Goal: Information Seeking & Learning: Learn about a topic

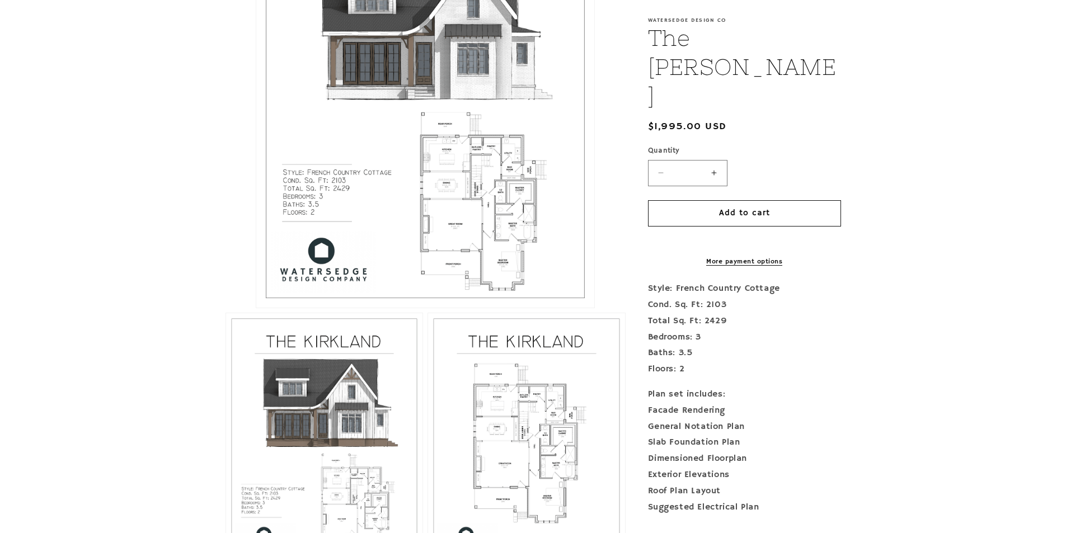
scroll to position [392, 0]
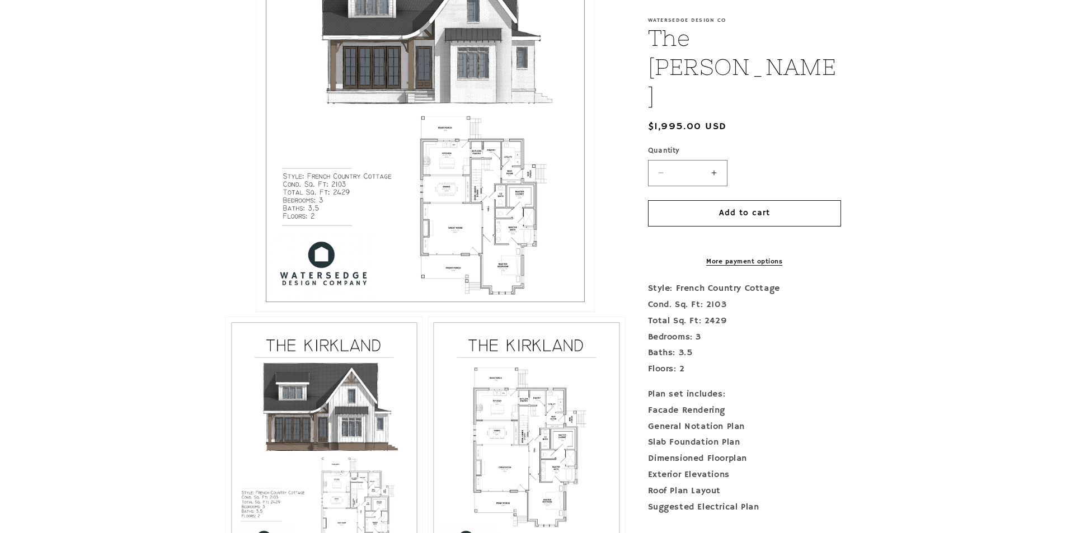
click at [256, 312] on button "Open media 1 in modal" at bounding box center [256, 312] width 0 height 0
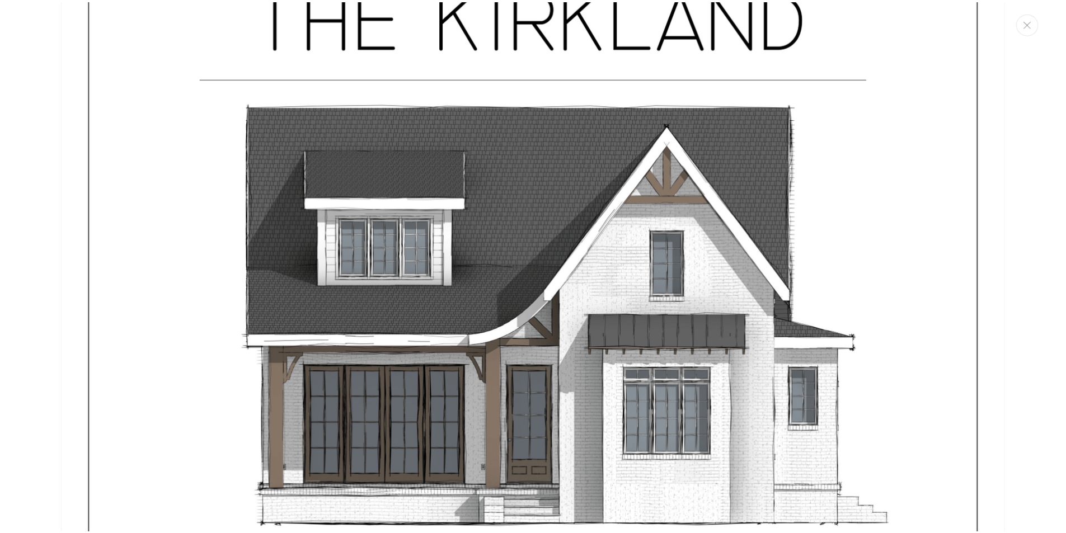
scroll to position [0, 0]
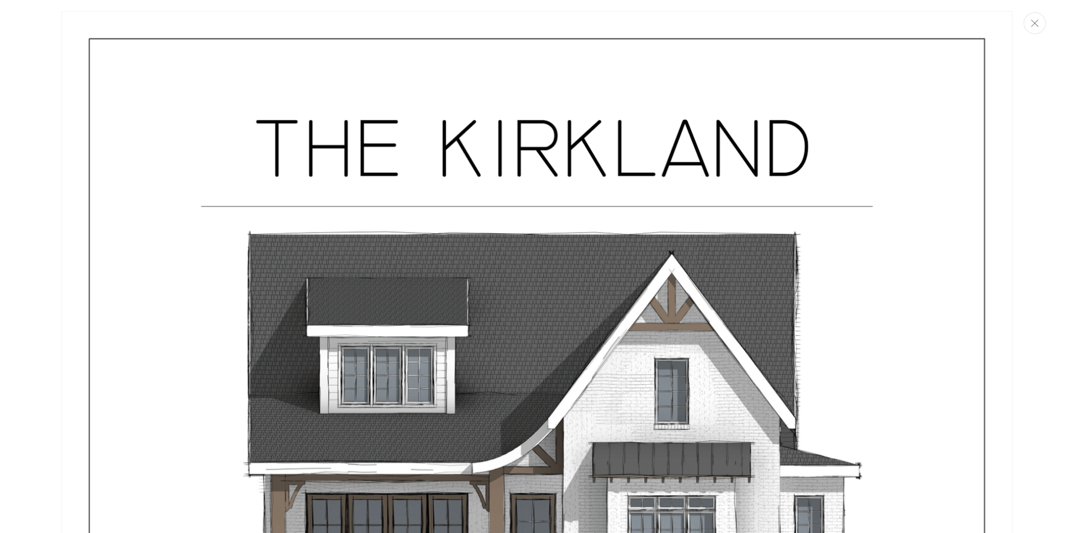
click at [1042, 28] on button "Close" at bounding box center [1035, 23] width 22 height 22
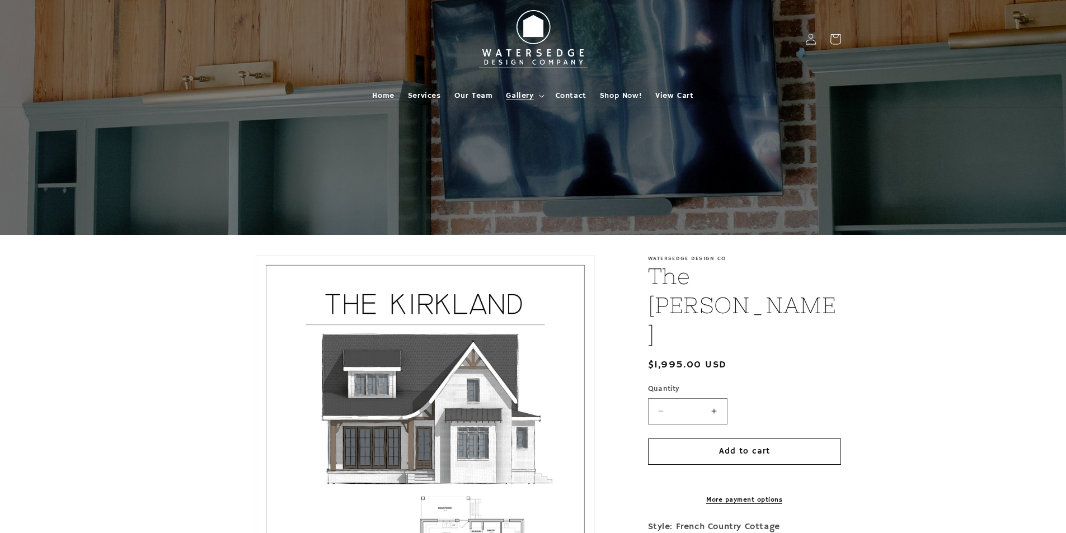
click at [530, 94] on span "Gallery" at bounding box center [519, 96] width 27 height 10
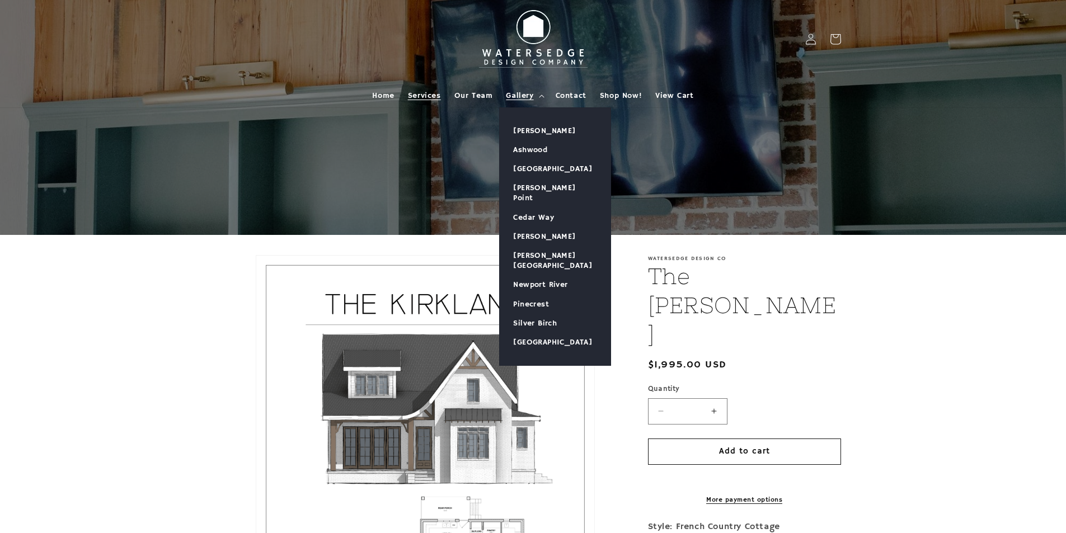
click at [406, 99] on link "Services" at bounding box center [424, 96] width 46 height 24
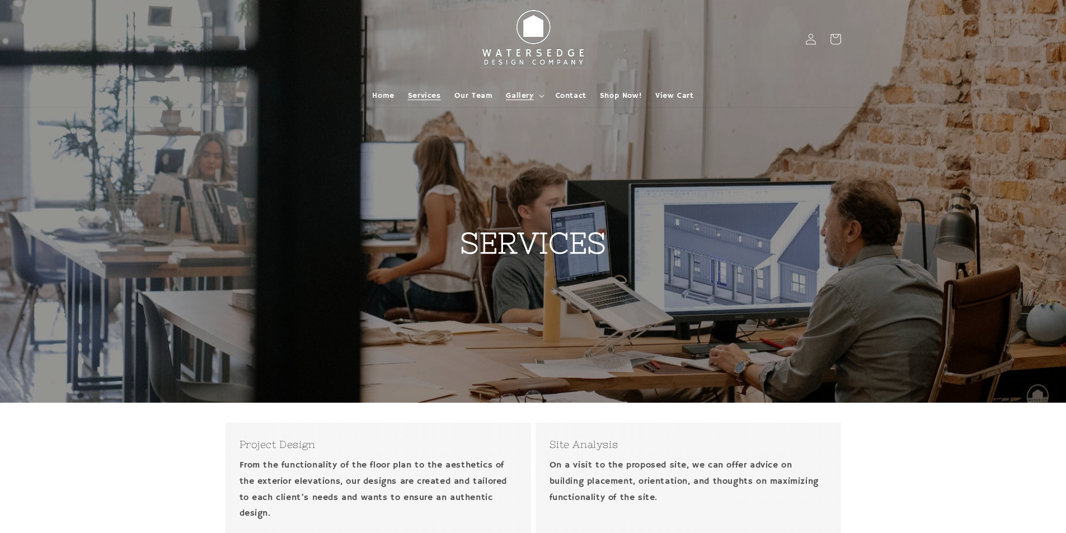
click at [522, 92] on span "Gallery" at bounding box center [519, 96] width 27 height 10
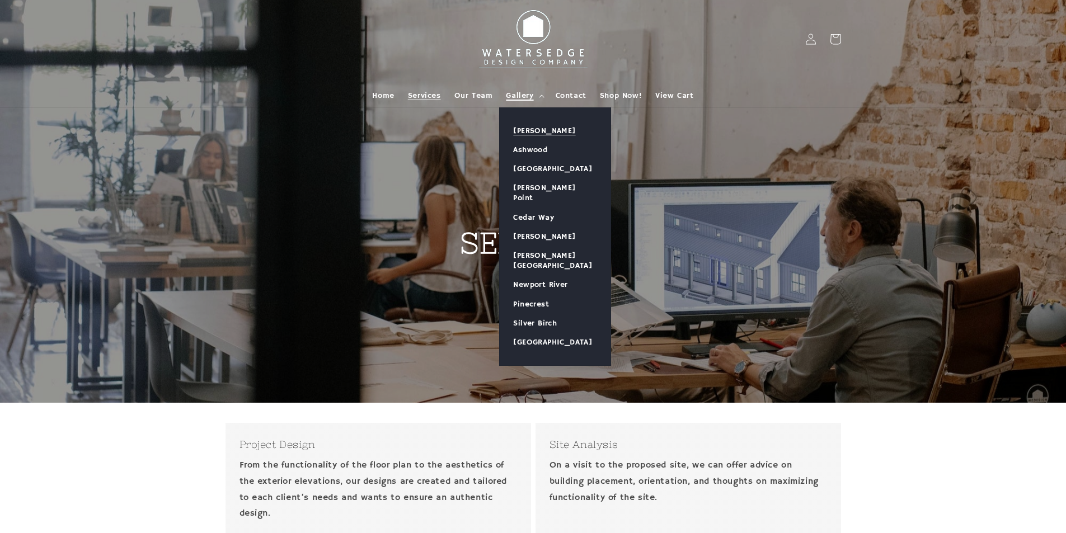
click at [522, 133] on link "[PERSON_NAME]" at bounding box center [555, 130] width 111 height 19
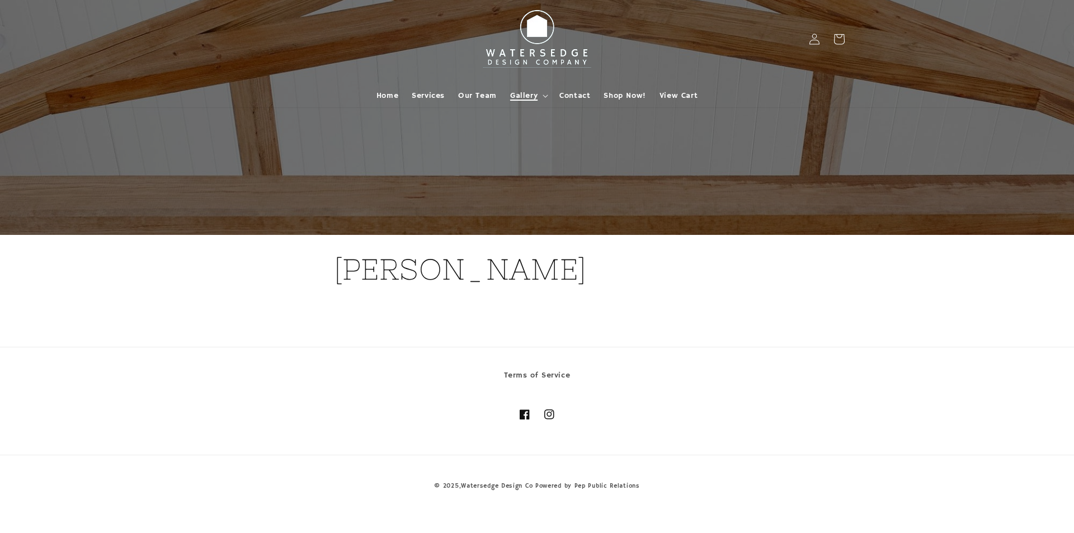
click at [524, 97] on span "Gallery" at bounding box center [523, 96] width 27 height 10
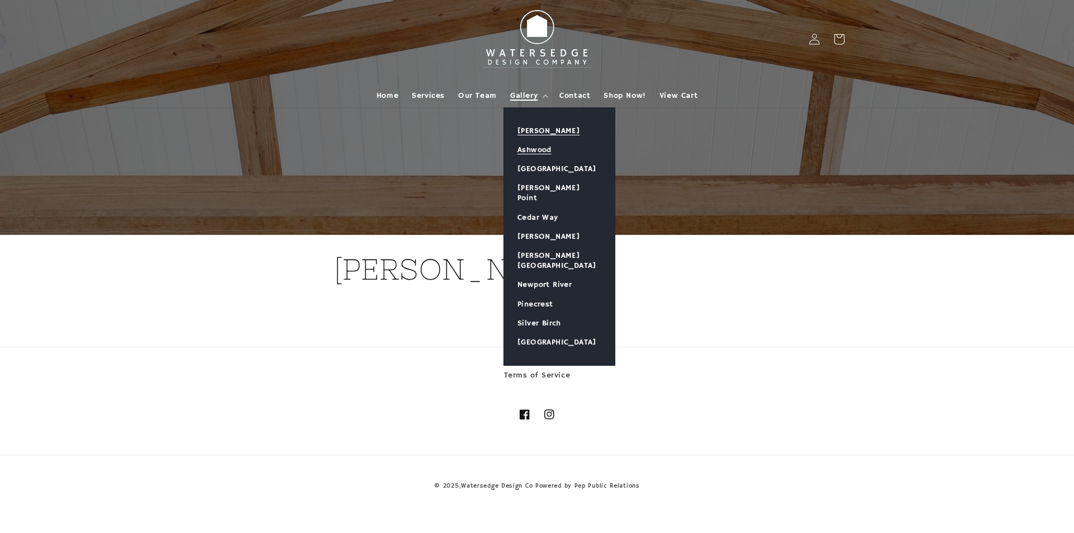
click at [530, 149] on link "Ashwood" at bounding box center [559, 149] width 111 height 19
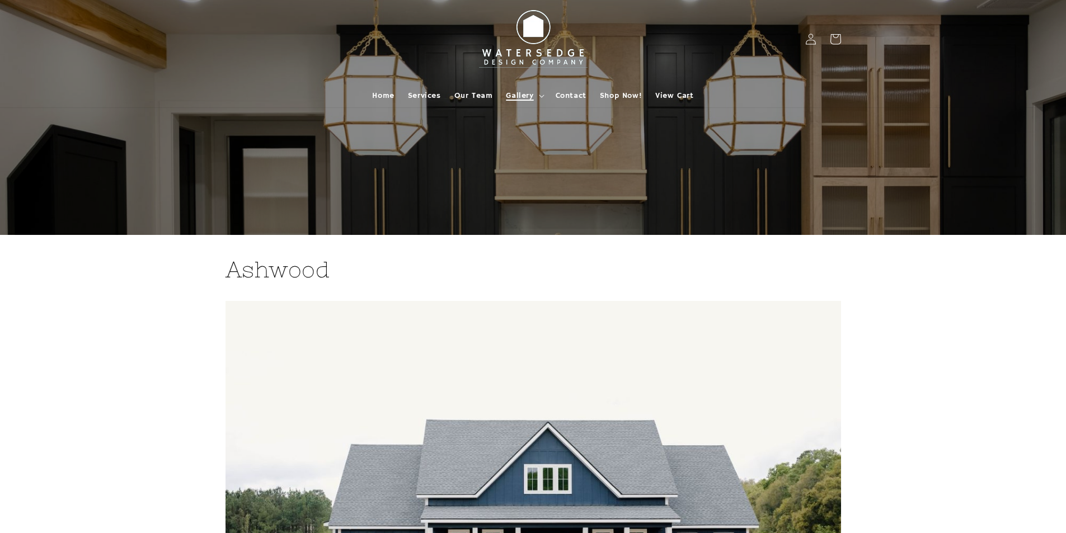
click at [520, 98] on span "Gallery" at bounding box center [519, 96] width 27 height 10
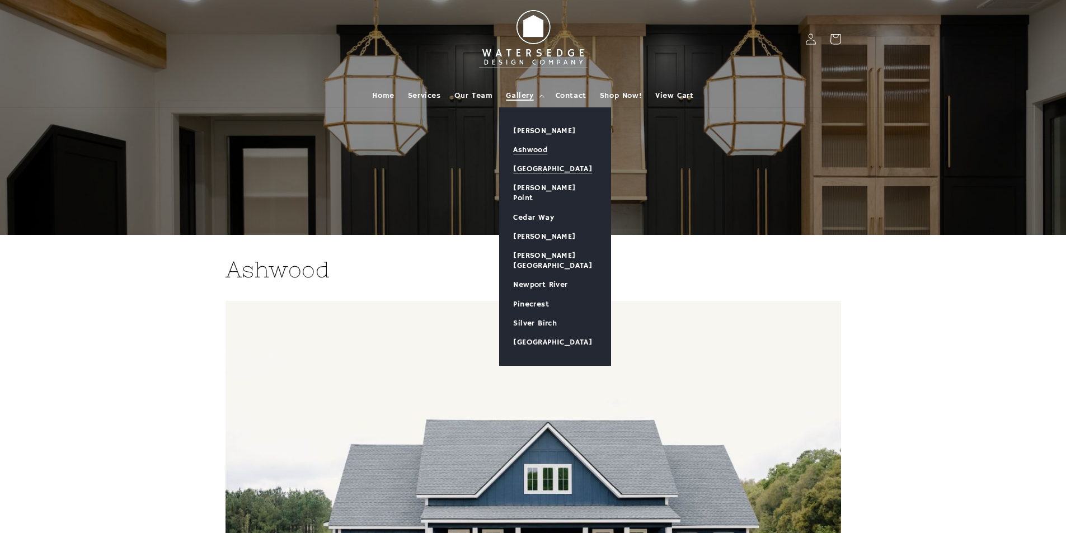
click at [529, 170] on link "[GEOGRAPHIC_DATA]" at bounding box center [555, 168] width 111 height 19
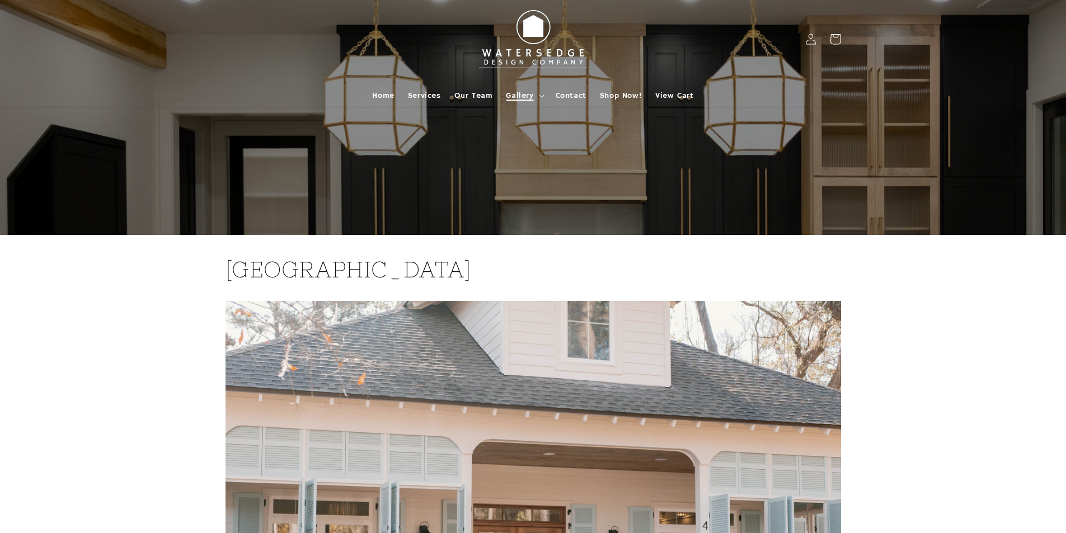
click at [524, 93] on span "Gallery" at bounding box center [519, 96] width 27 height 10
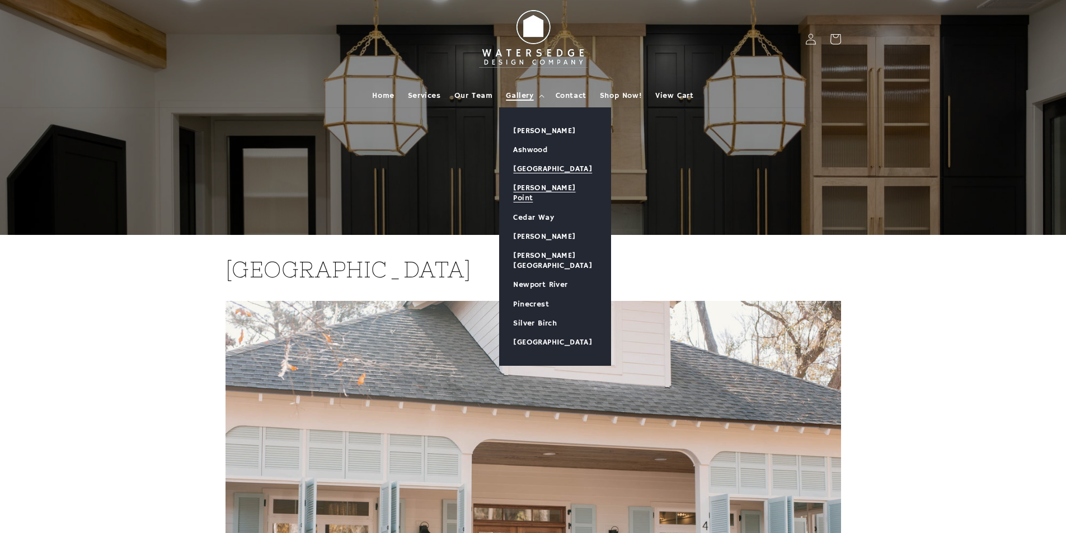
click at [534, 186] on link "[PERSON_NAME] Point" at bounding box center [555, 193] width 111 height 29
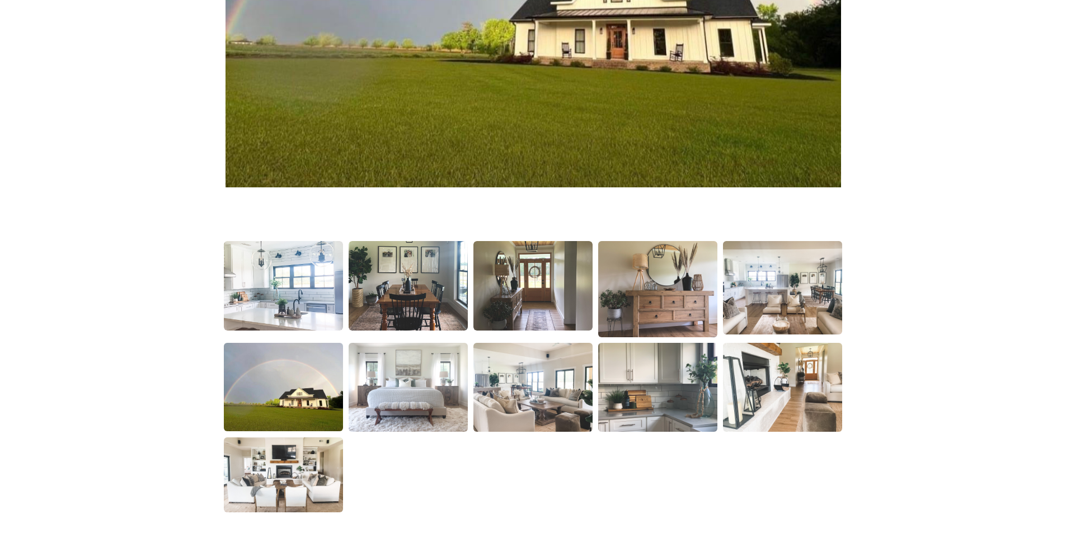
scroll to position [672, 0]
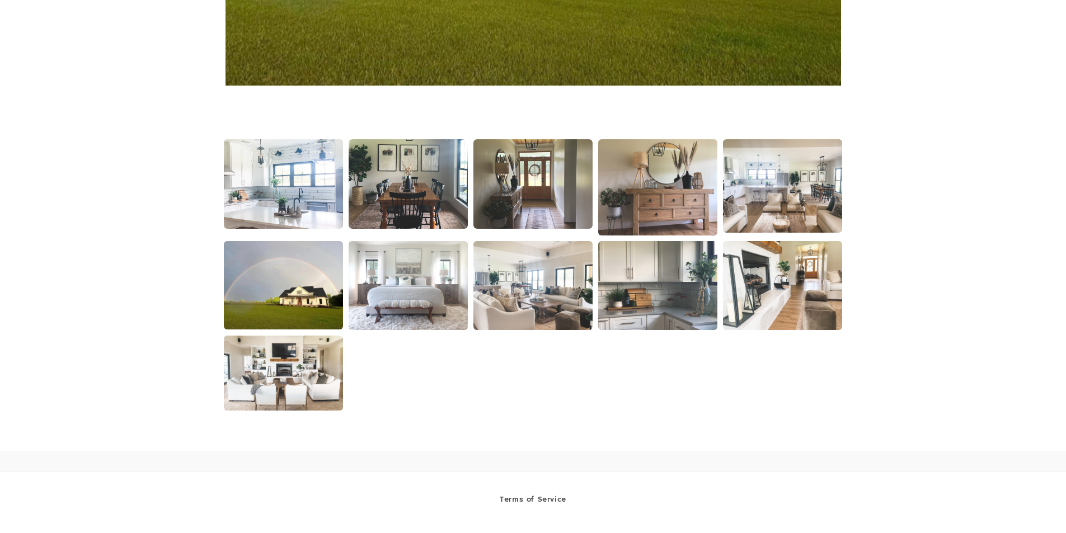
click at [312, 192] on img at bounding box center [283, 184] width 121 height 91
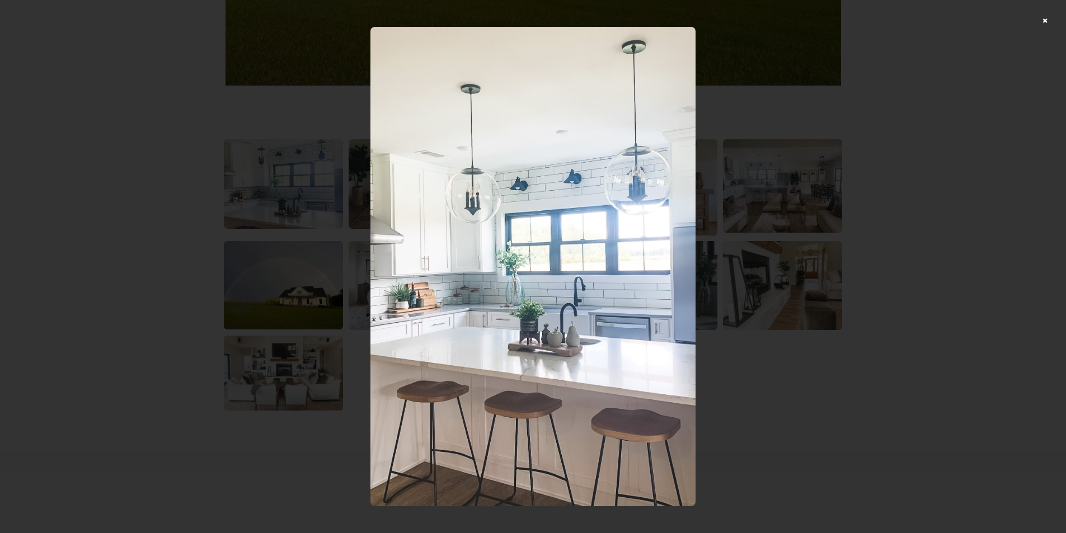
click at [1054, 18] on div at bounding box center [533, 266] width 1066 height 533
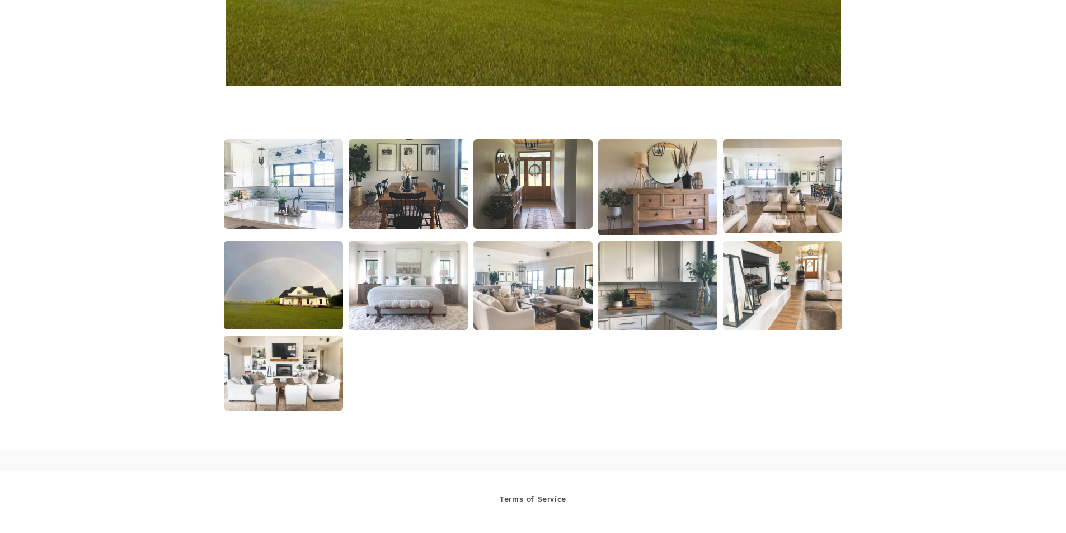
click at [407, 193] on img at bounding box center [408, 184] width 121 height 91
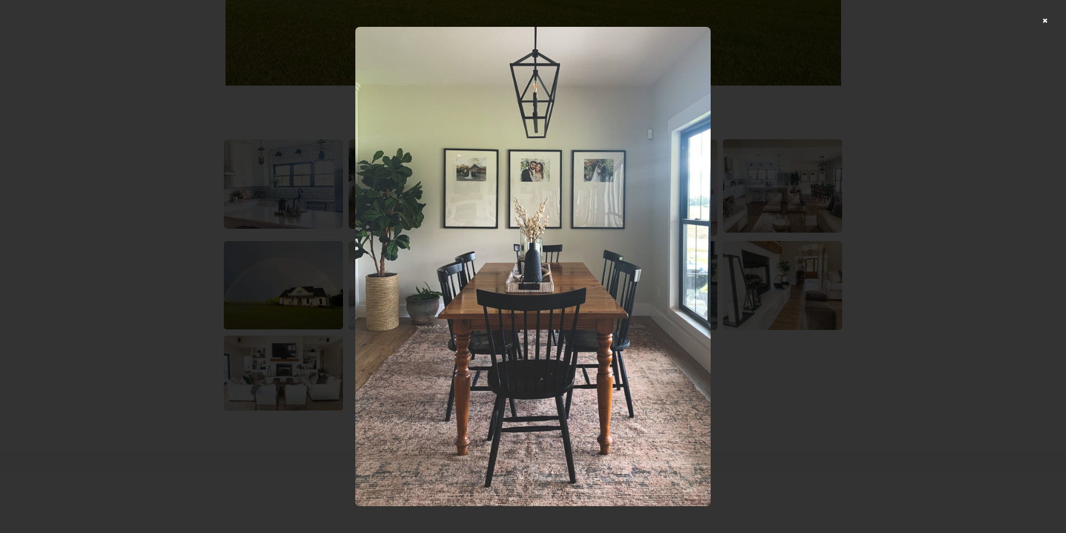
click at [1056, 21] on div at bounding box center [533, 266] width 1066 height 533
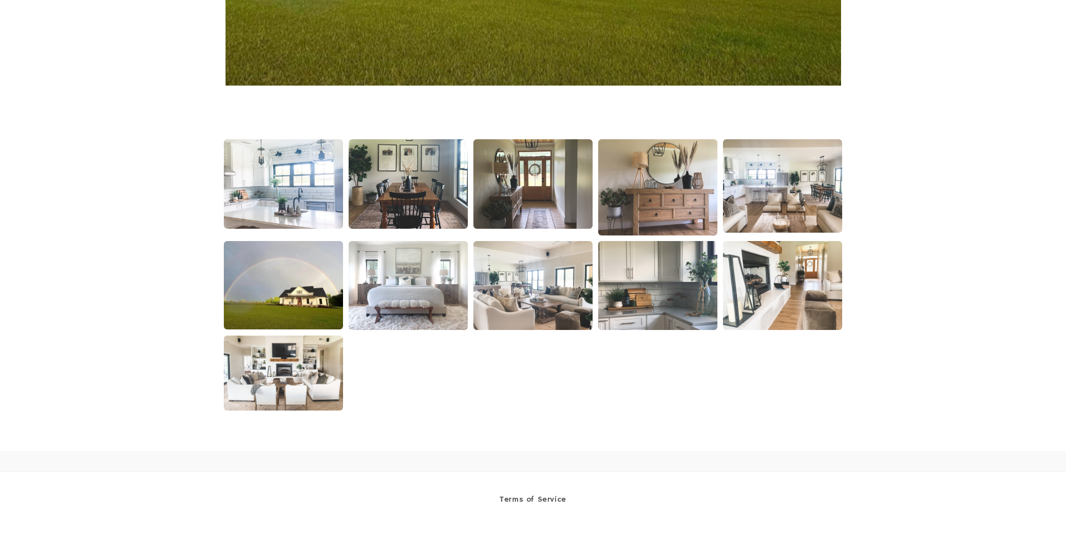
click at [553, 191] on img at bounding box center [532, 184] width 121 height 91
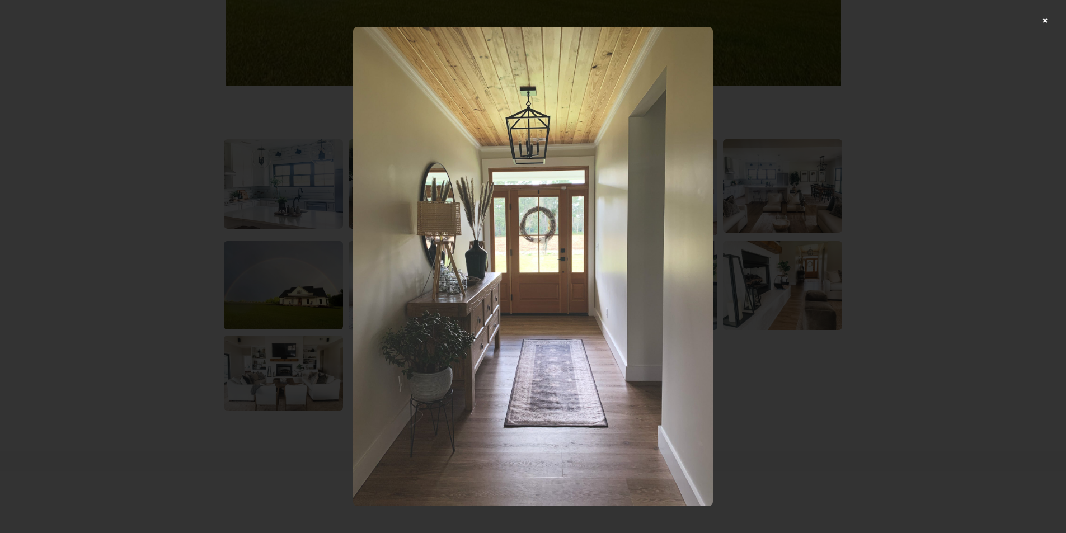
click at [1051, 19] on div at bounding box center [533, 266] width 1066 height 533
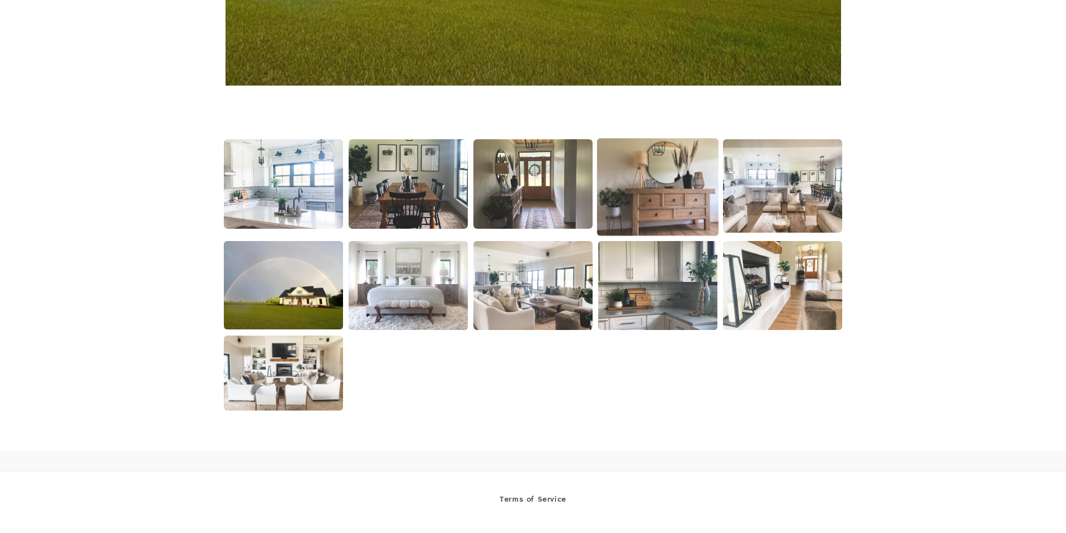
click at [659, 186] on img at bounding box center [657, 188] width 121 height 98
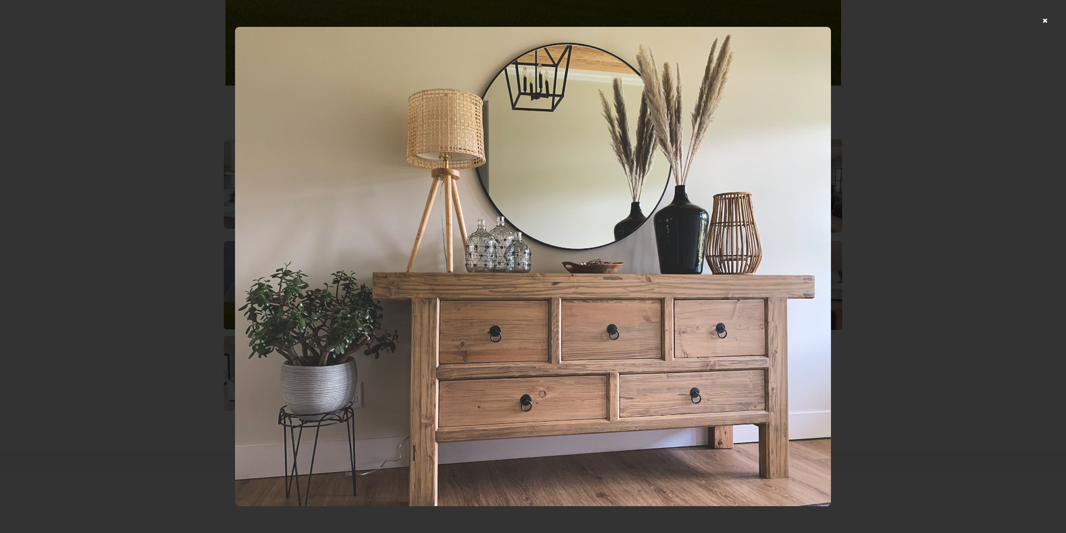
click at [1055, 22] on div at bounding box center [533, 266] width 1066 height 533
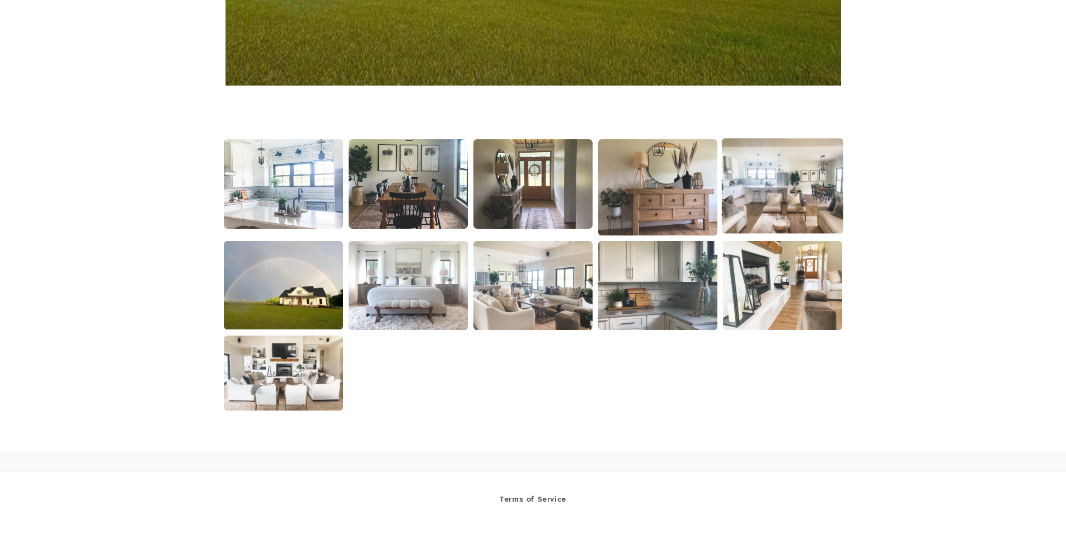
click at [786, 181] on img at bounding box center [782, 186] width 121 height 95
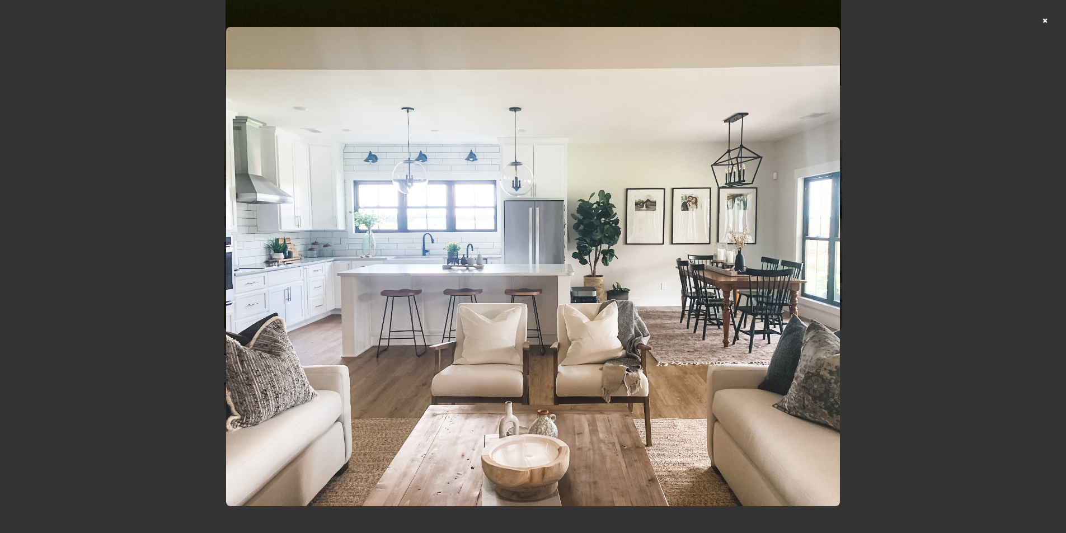
click at [1050, 18] on div at bounding box center [533, 266] width 1066 height 533
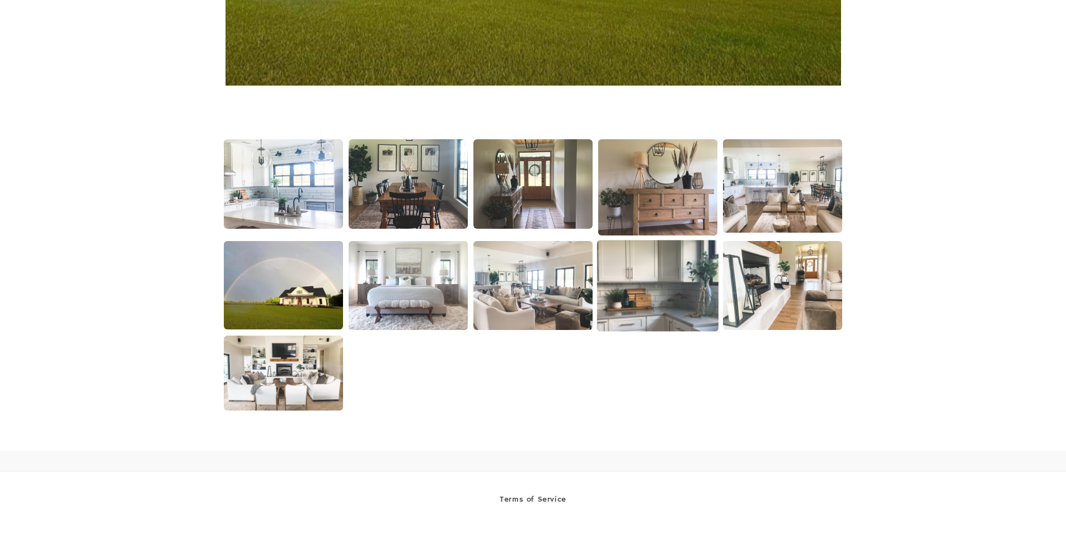
click at [625, 315] on img at bounding box center [657, 285] width 121 height 91
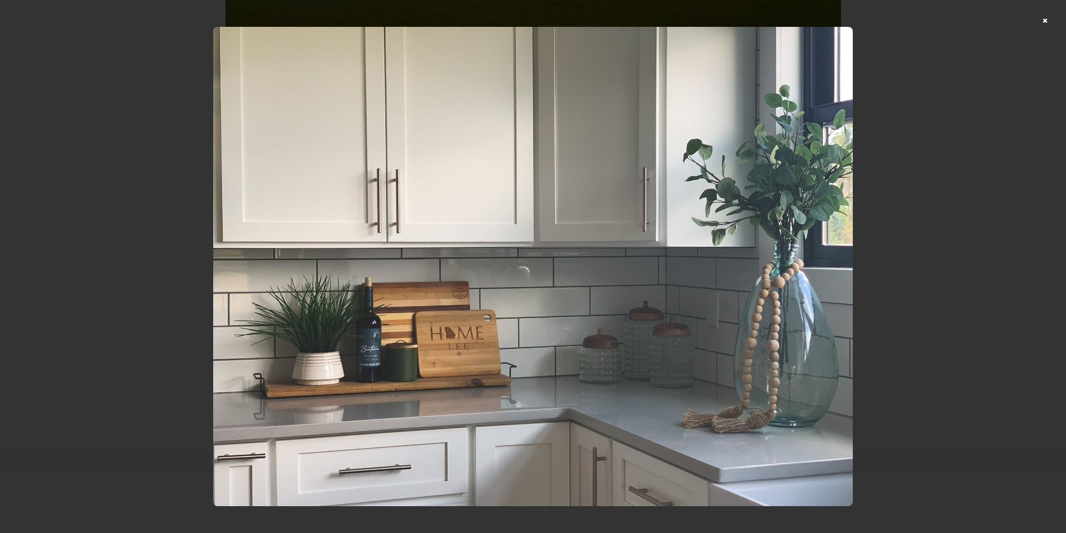
click at [1052, 21] on div at bounding box center [533, 266] width 1066 height 533
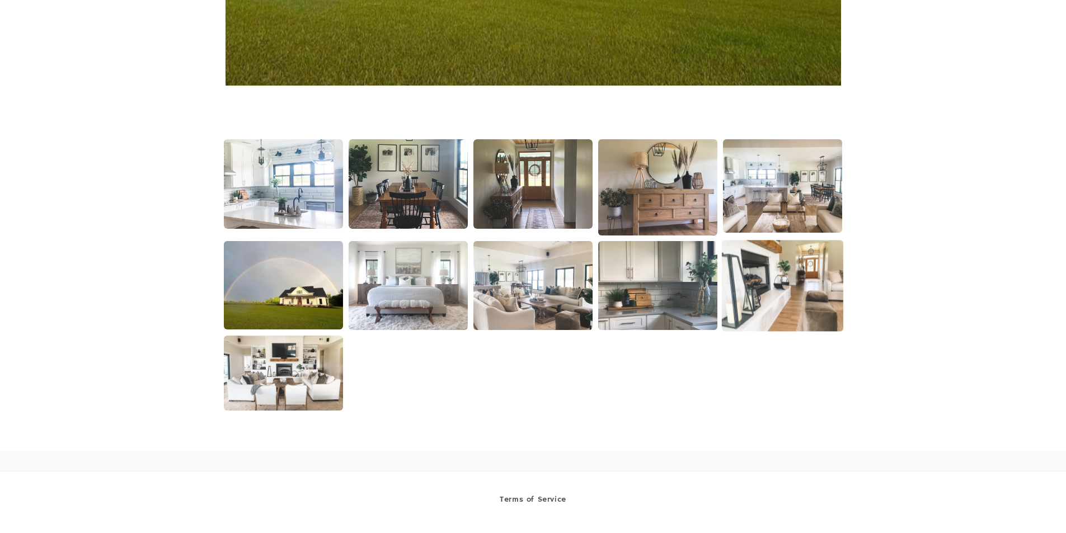
click at [742, 308] on img at bounding box center [782, 285] width 121 height 91
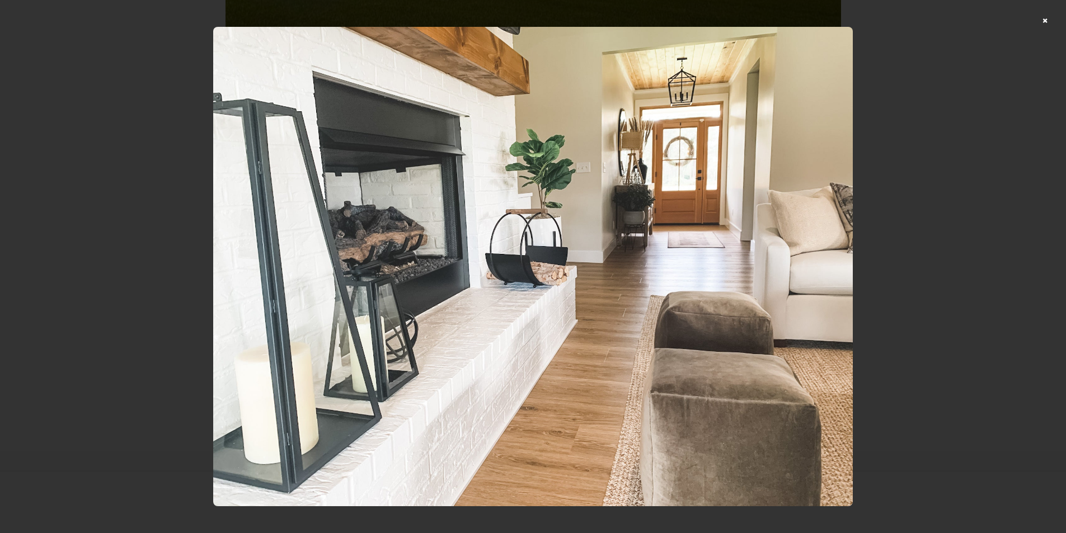
click at [1054, 20] on div at bounding box center [533, 266] width 1066 height 533
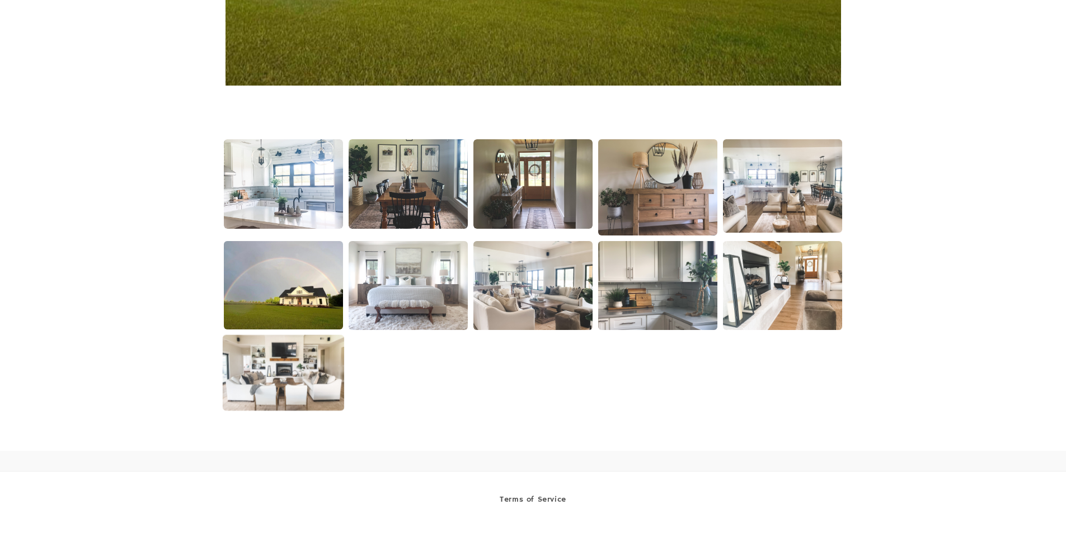
click at [246, 349] on img at bounding box center [283, 373] width 121 height 76
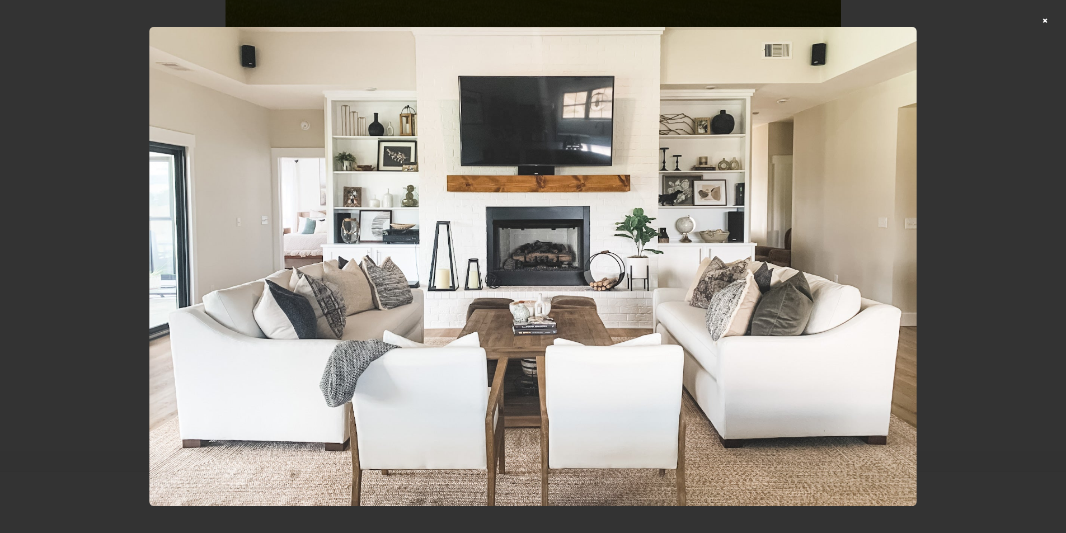
click at [1053, 13] on div at bounding box center [533, 266] width 1066 height 533
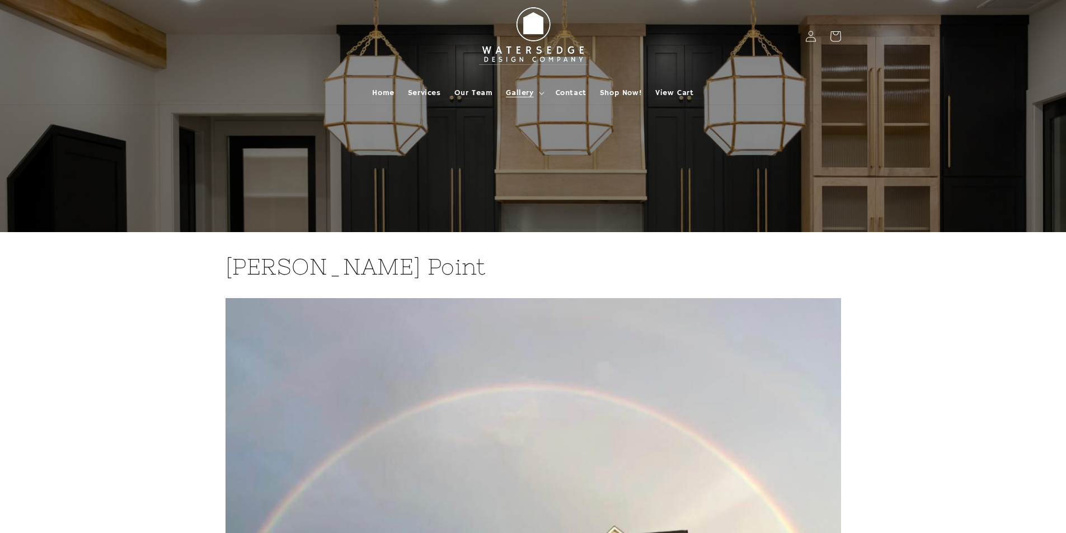
scroll to position [0, 0]
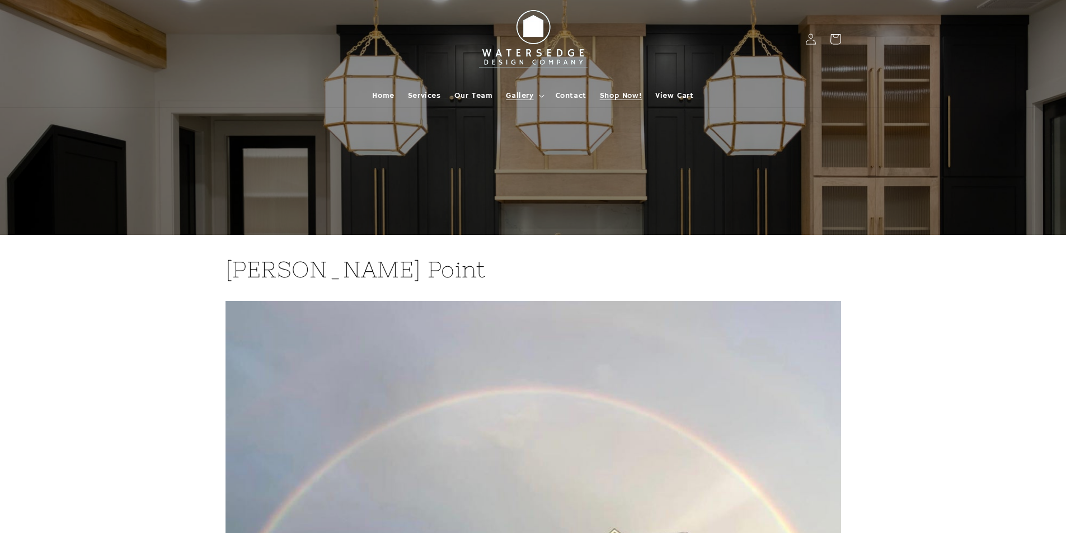
click at [597, 96] on link "Shop Now!" at bounding box center [620, 96] width 55 height 24
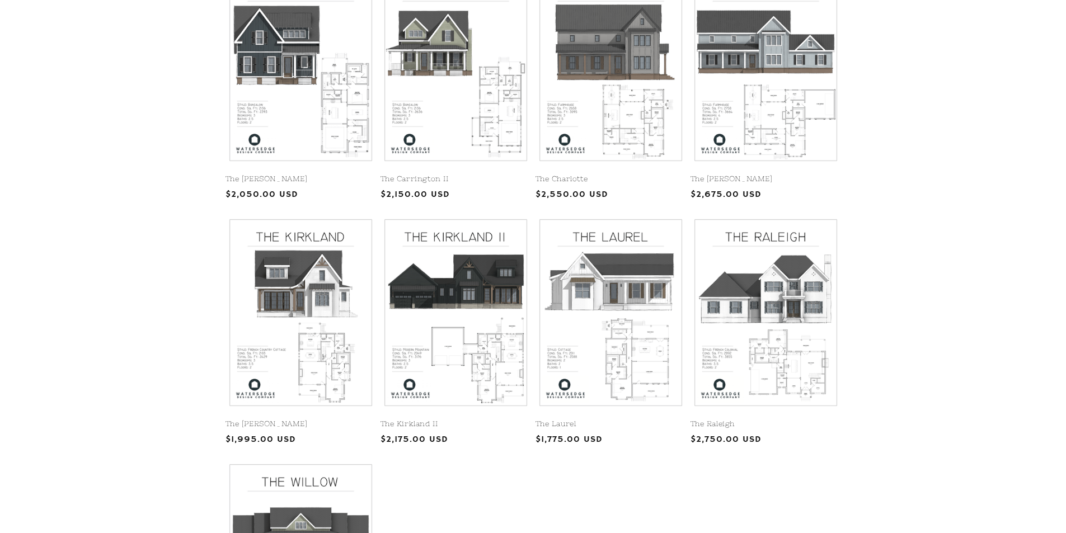
scroll to position [248, 0]
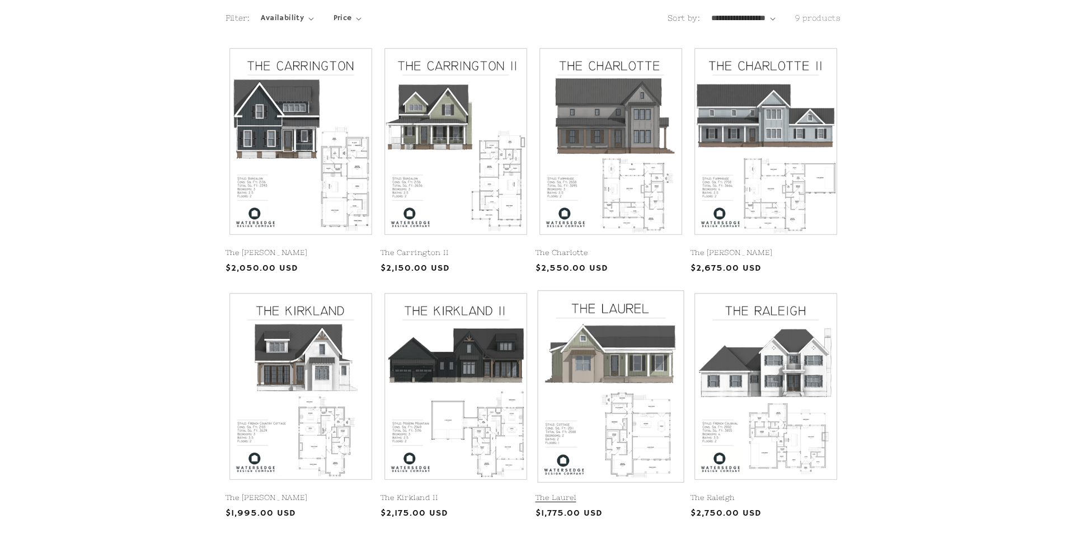
click at [606, 494] on link "The Laurel" at bounding box center [611, 499] width 151 height 10
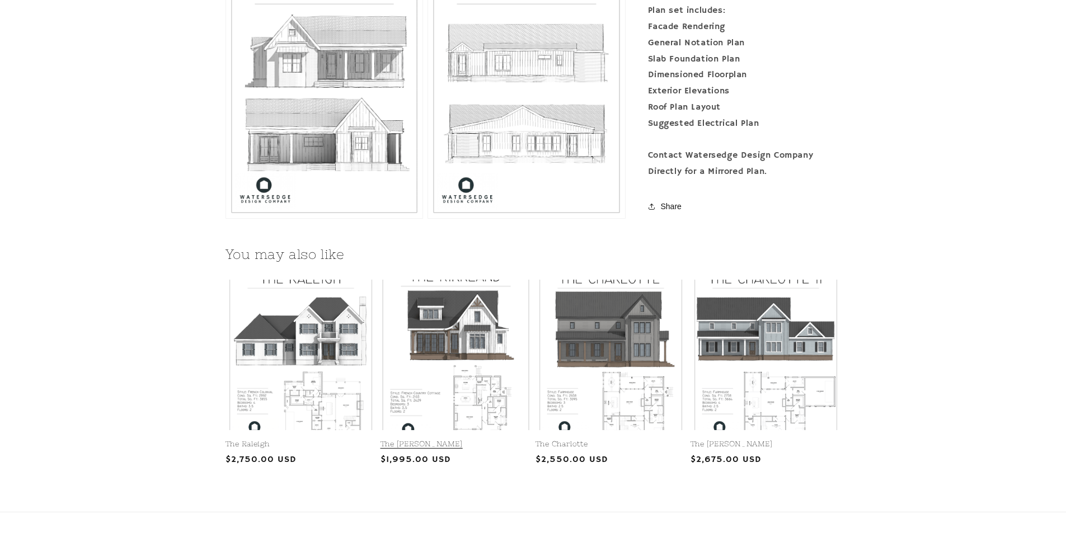
scroll to position [1119, 0]
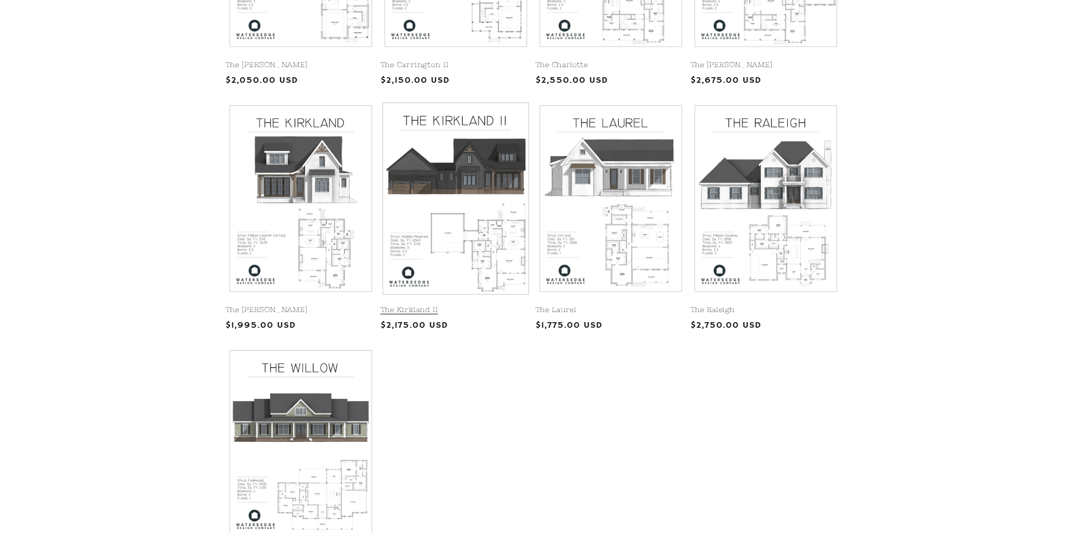
scroll to position [584, 0]
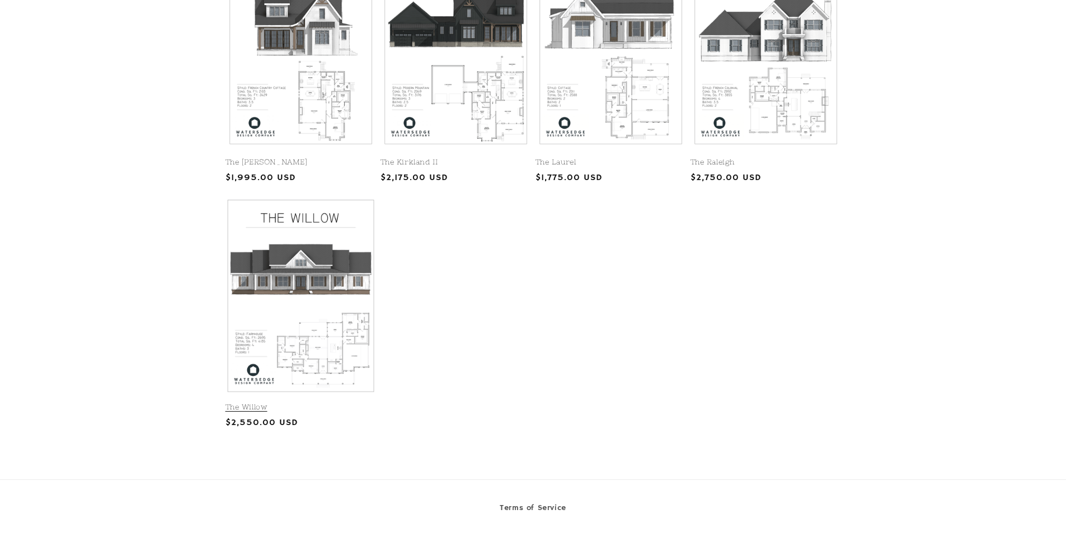
click at [292, 403] on link "The Willow" at bounding box center [301, 408] width 151 height 10
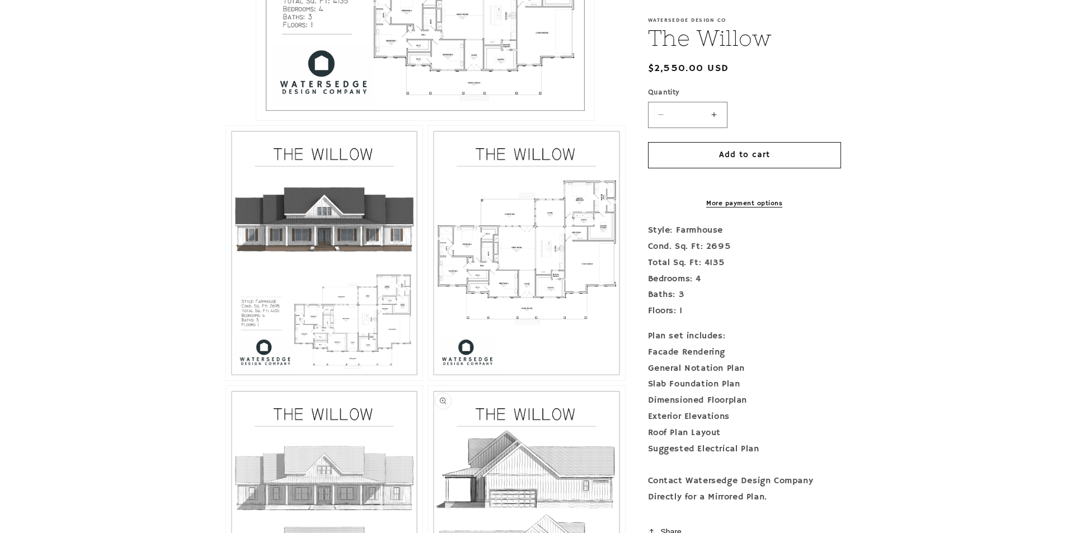
scroll to position [534, 0]
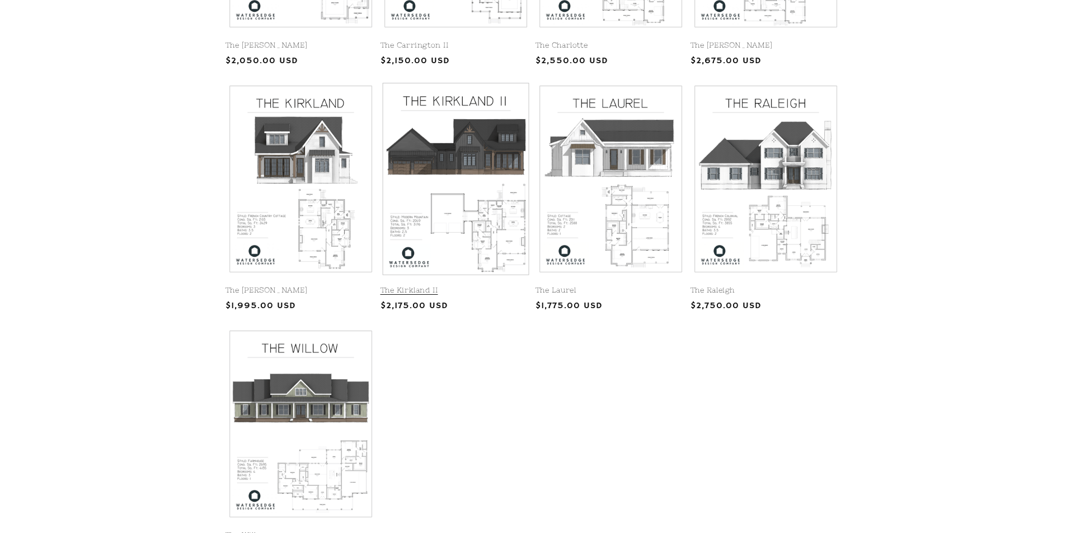
scroll to position [383, 0]
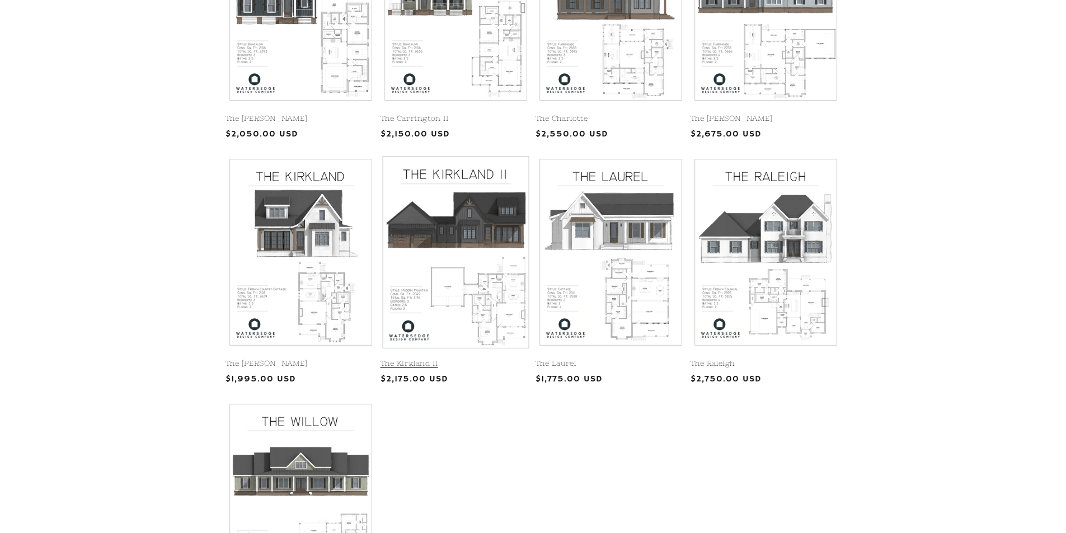
click at [440, 359] on link "The Kirkland II" at bounding box center [456, 364] width 151 height 10
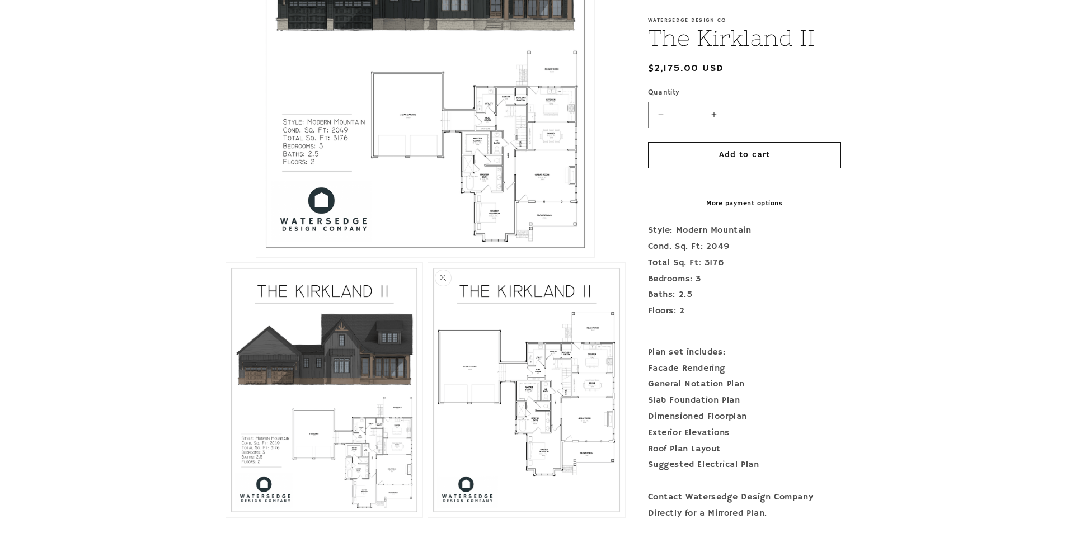
scroll to position [448, 0]
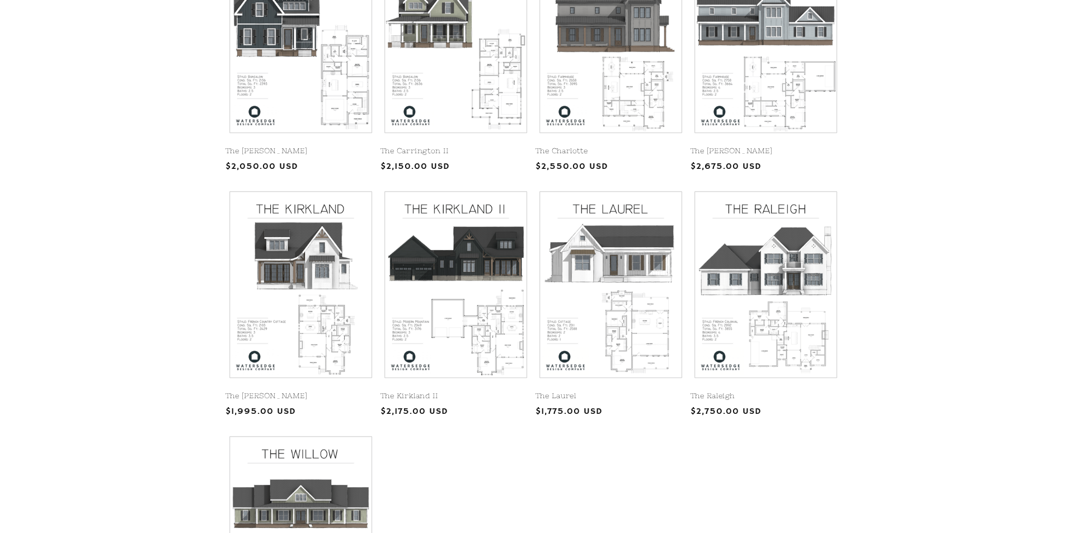
scroll to position [349, 0]
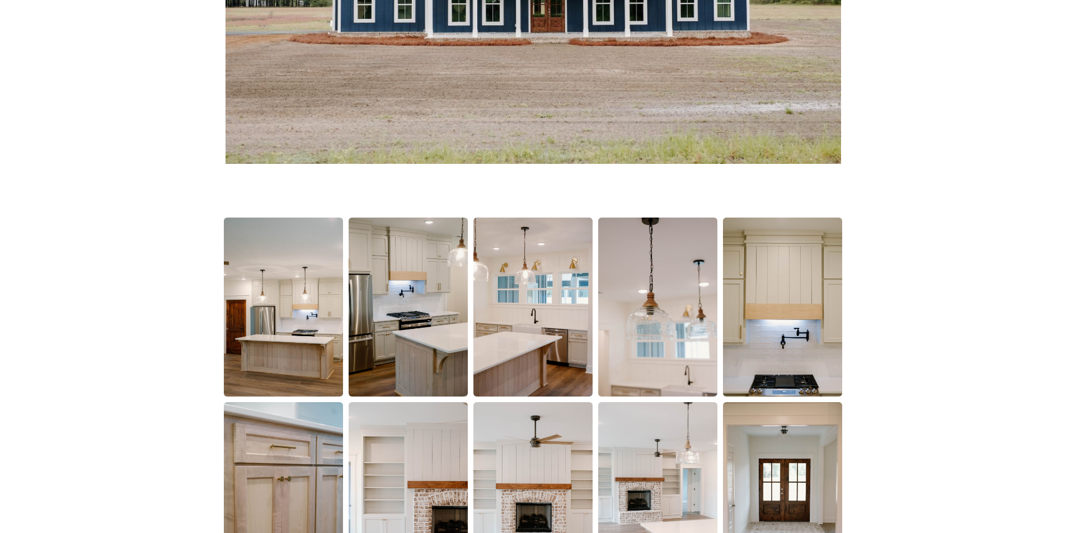
scroll to position [448, 0]
